Goal: Task Accomplishment & Management: Complete application form

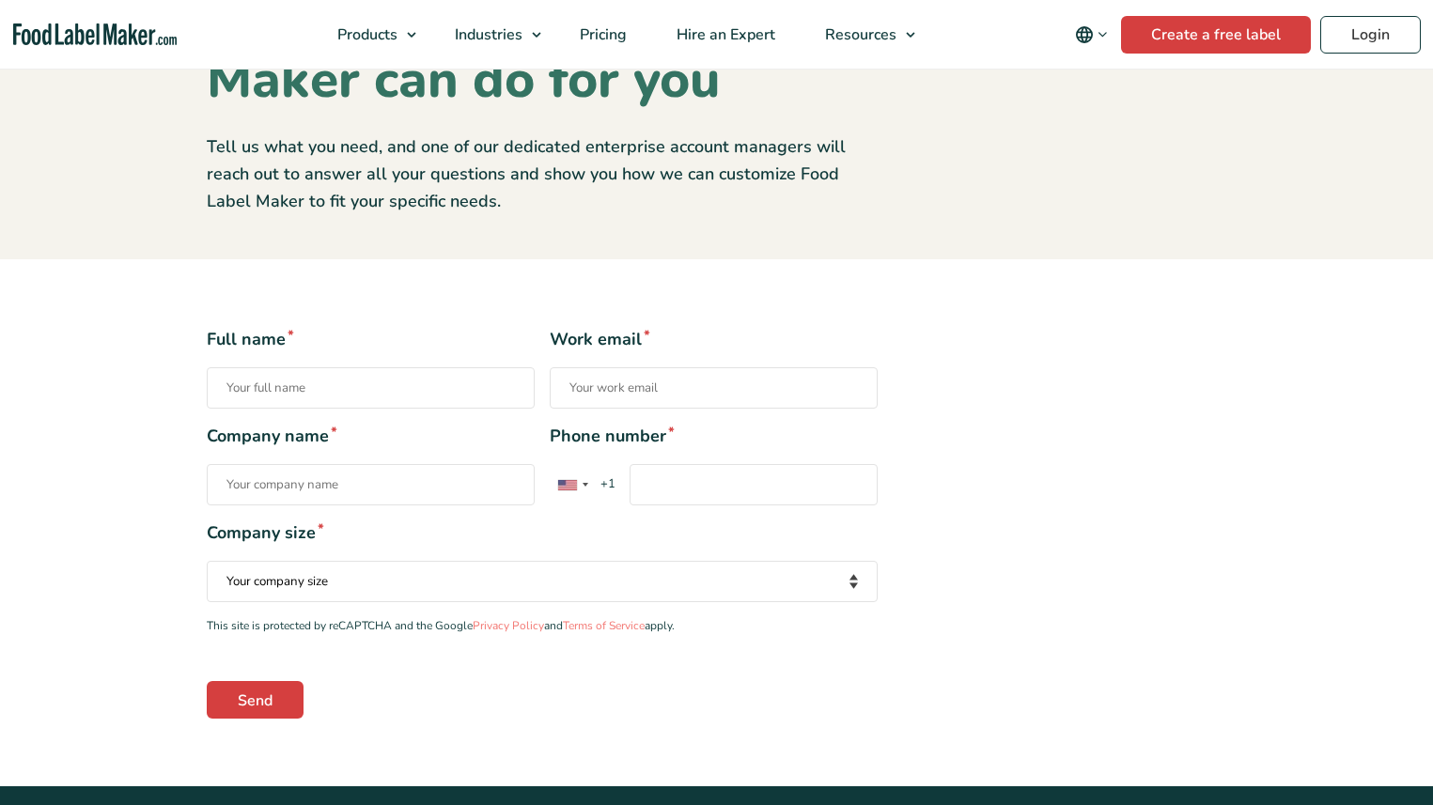
click at [316, 389] on input "Full name *" at bounding box center [371, 387] width 328 height 41
type input "[PERSON_NAME]"
click at [605, 388] on input "Work email *" at bounding box center [714, 387] width 328 height 41
type input "[EMAIL_ADDRESS][PERSON_NAME][DOMAIN_NAME]"
type input "[GEOGRAPHIC_DATA]"
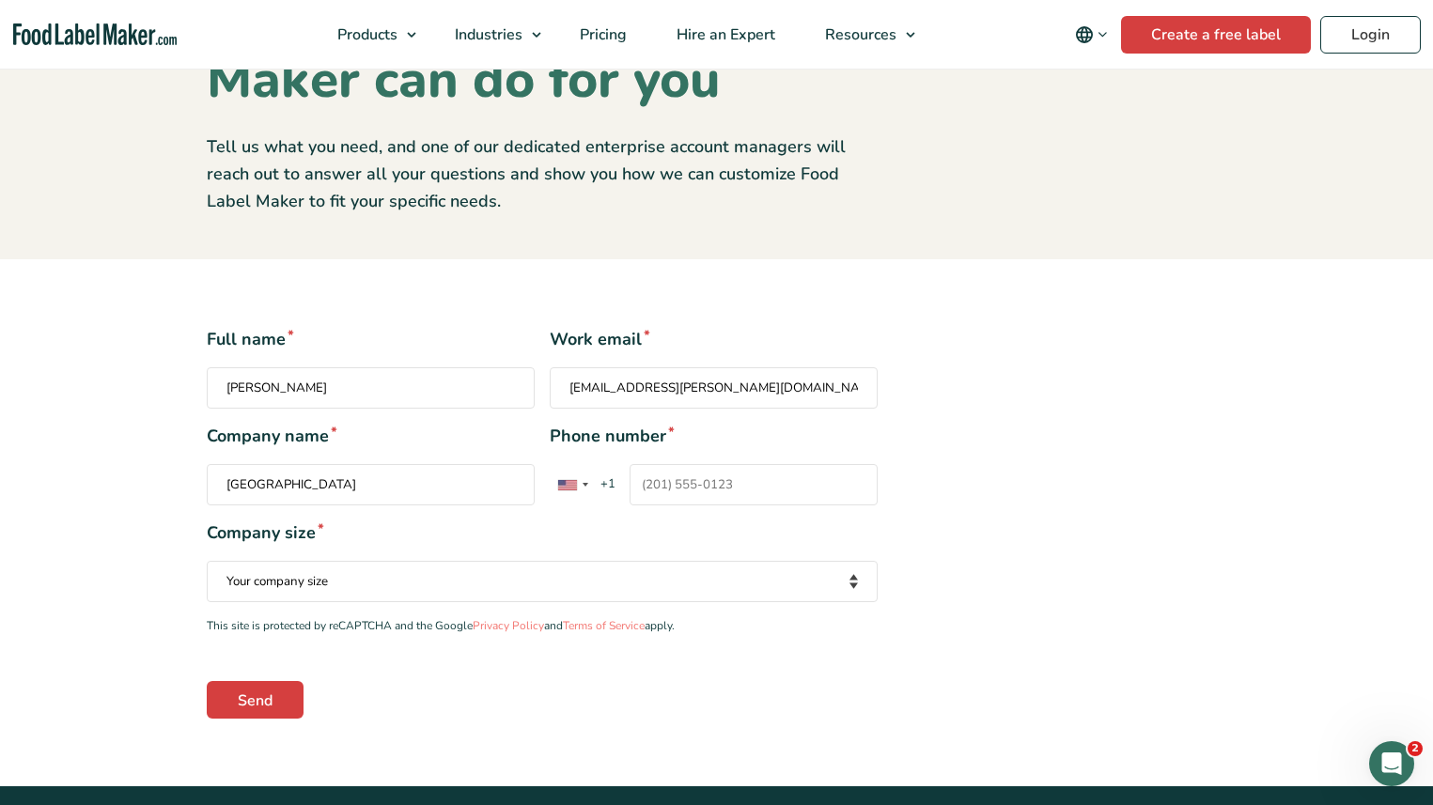
type input "[PHONE_NUMBER]"
drag, startPoint x: 346, startPoint y: 496, endPoint x: 34, endPoint y: 433, distance: 318.2
click at [43, 436] on section "Full name * [PERSON_NAME] Work email * [EMAIL_ADDRESS][PERSON_NAME][DOMAIN_NAME…" at bounding box center [716, 522] width 1433 height 526
type input "v"
type input "LAVOCAT"
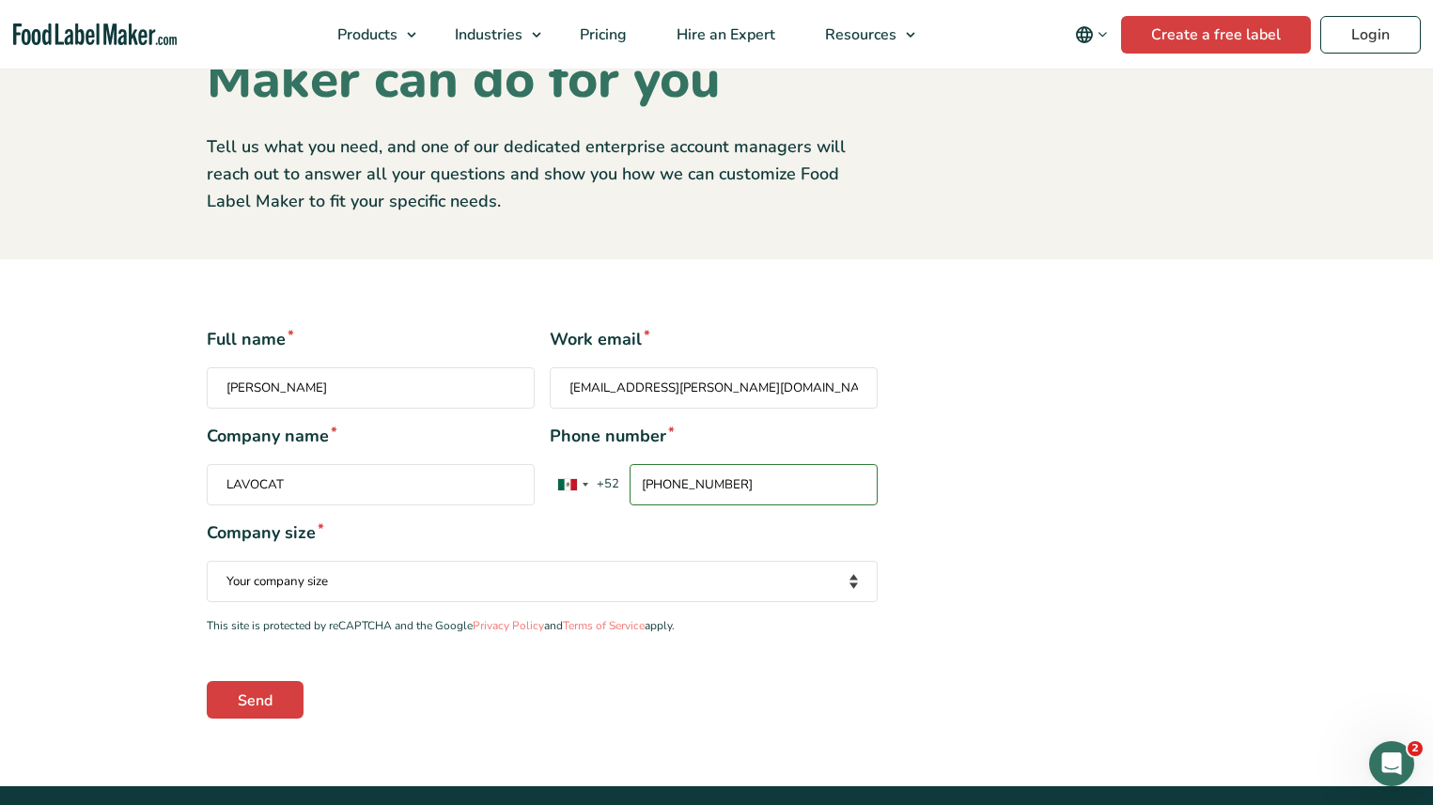
click at [286, 572] on select "Your company size Fewer than 10 Employees 10 to 50 Employees 51 to 500 Employee…" at bounding box center [542, 581] width 671 height 41
select select "Fewer than 10 Employees"
click at [207, 561] on select "Your company size Fewer than 10 Employees 10 to 50 Employees 51 to 500 Employee…" at bounding box center [542, 581] width 671 height 41
click at [261, 703] on input "Send" at bounding box center [255, 700] width 97 height 38
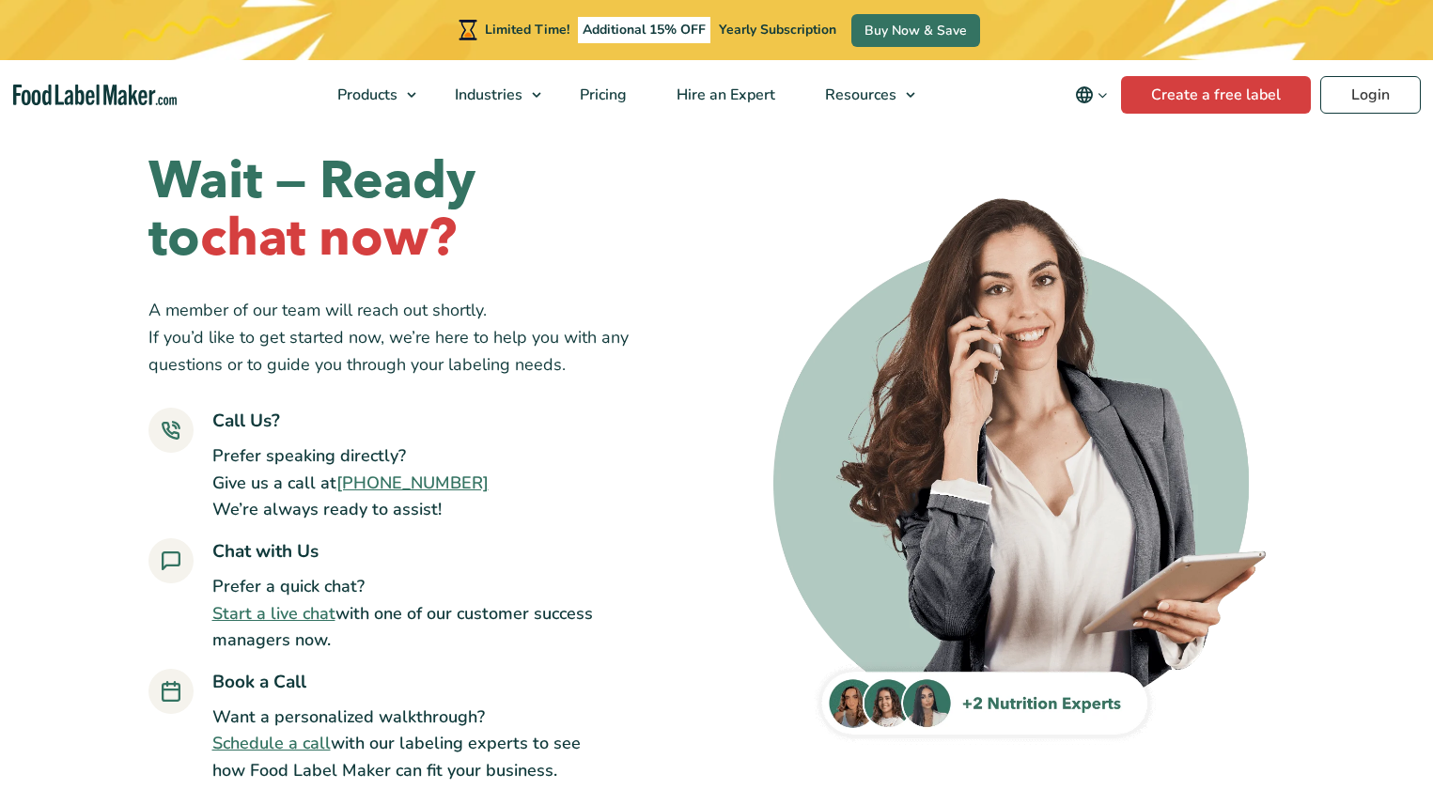
scroll to position [44, 0]
